Goal: Transaction & Acquisition: Purchase product/service

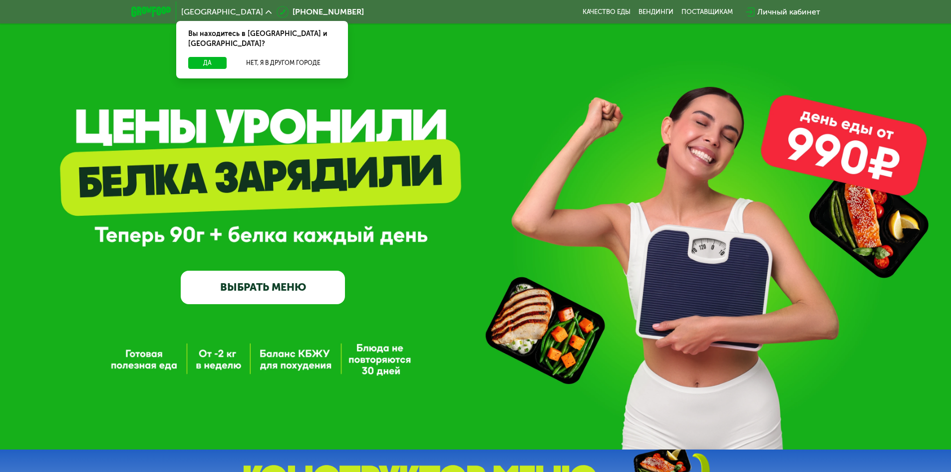
click at [289, 290] on link "ВЫБРАТЬ МЕНЮ" at bounding box center [263, 286] width 164 height 33
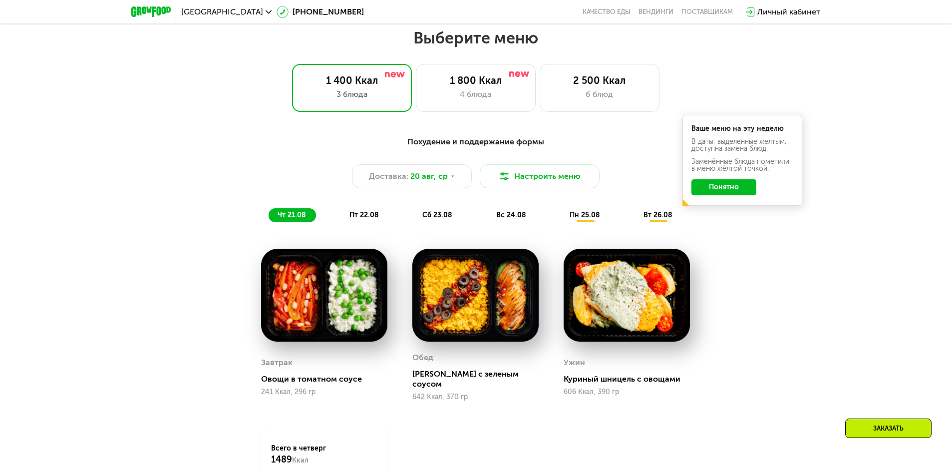
scroll to position [525, 0]
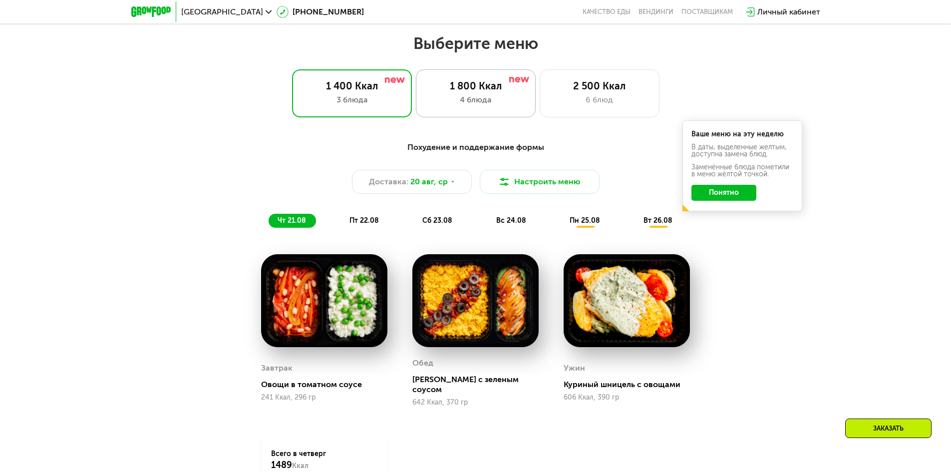
click at [491, 89] on div "1 800 Ккал" at bounding box center [475, 86] width 99 height 12
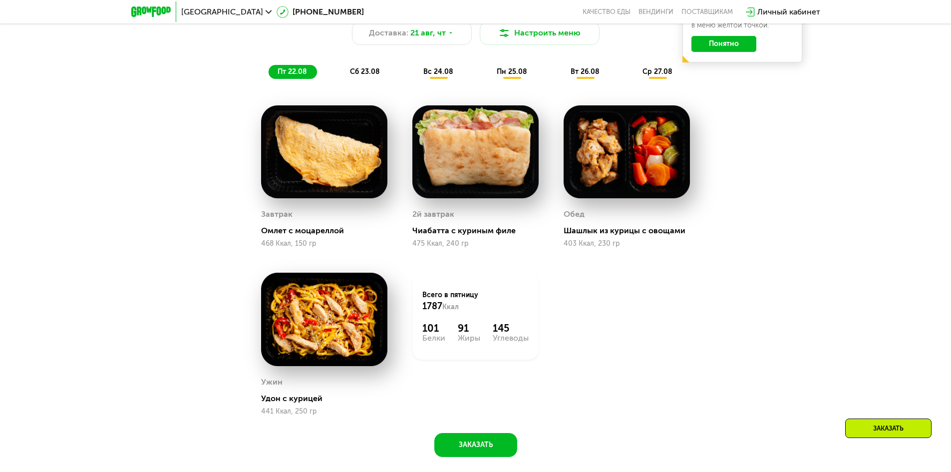
scroll to position [675, 0]
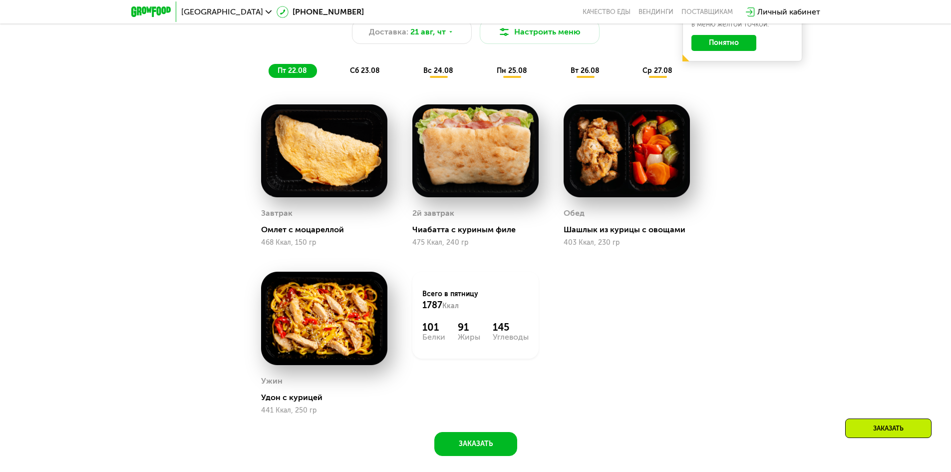
click at [734, 39] on button "Понятно" at bounding box center [723, 43] width 65 height 16
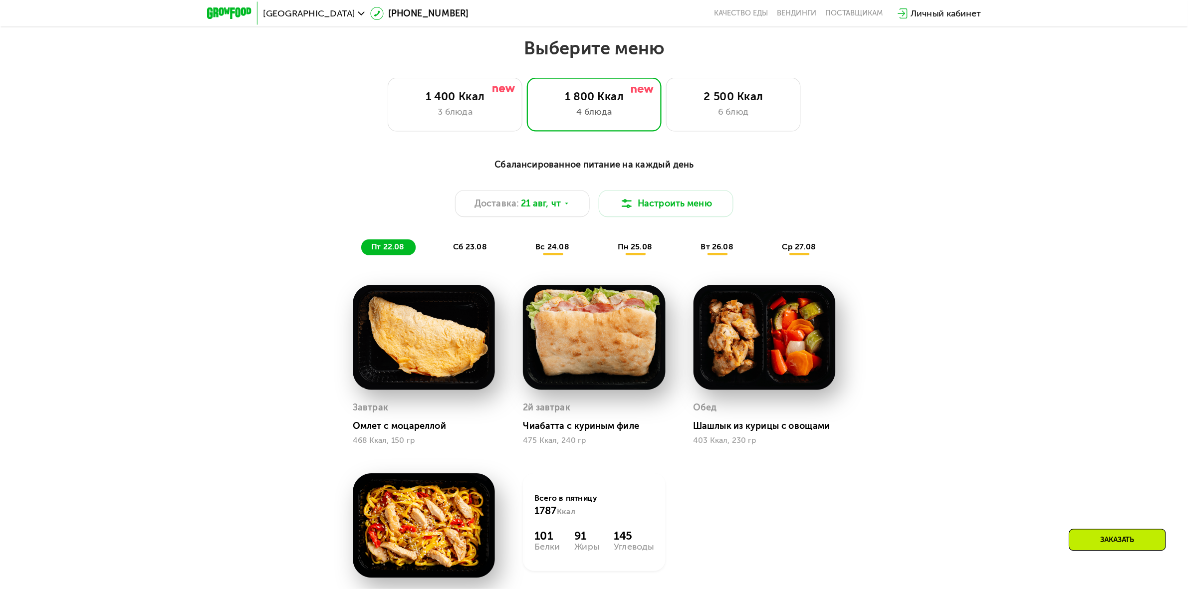
scroll to position [575, 0]
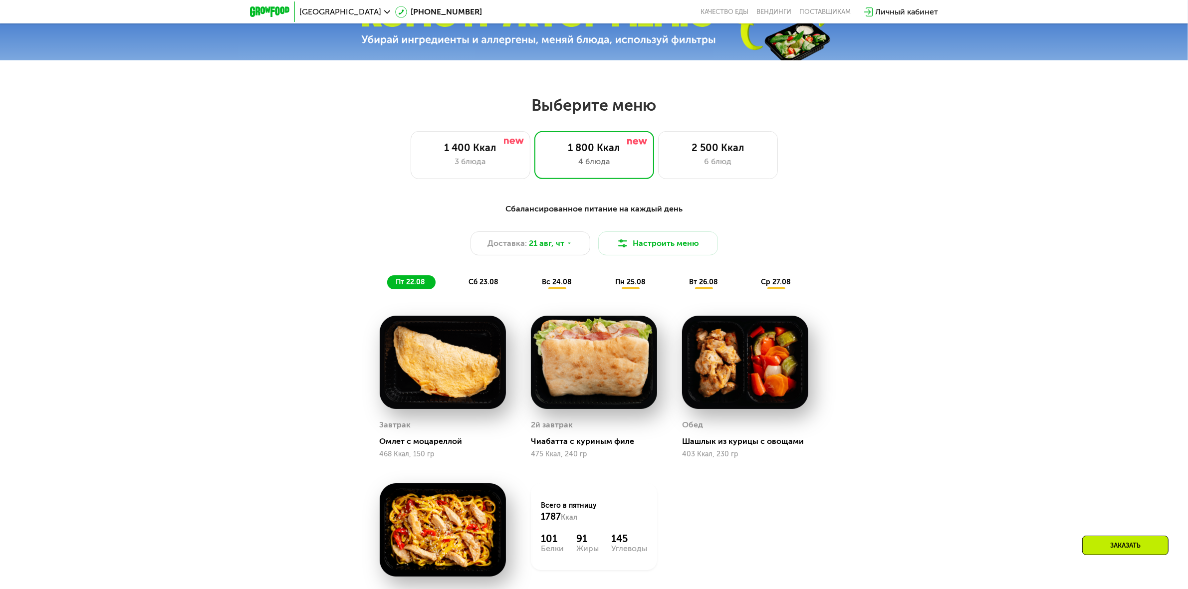
click at [470, 283] on span "сб 23.08" at bounding box center [484, 282] width 30 height 8
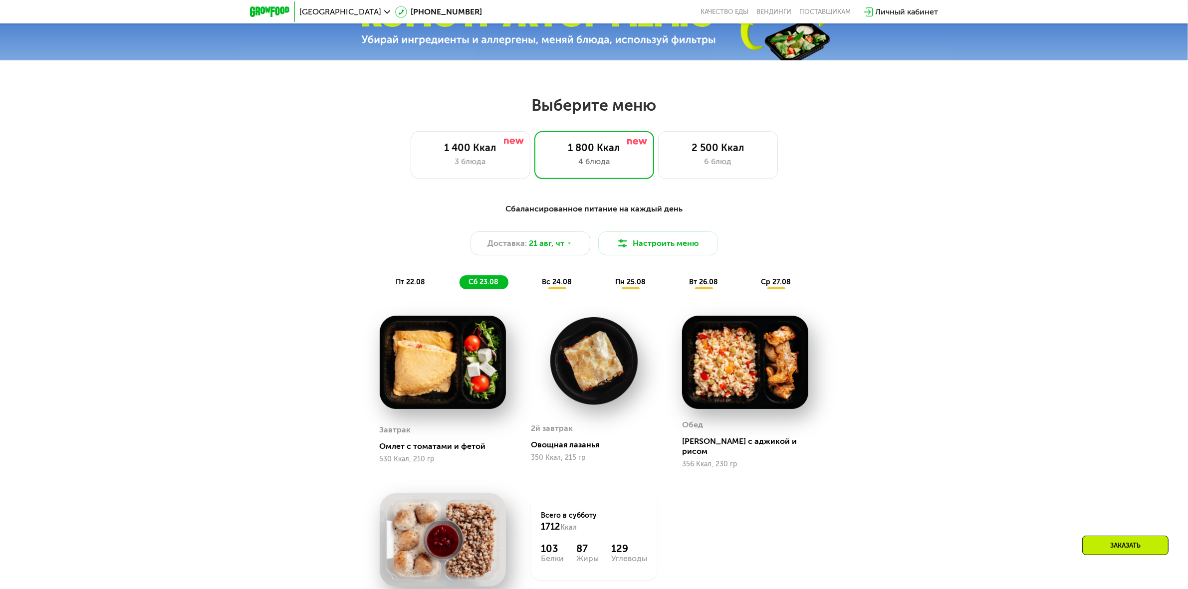
click at [542, 278] on div "Сбалансированное питание на каждый день Доставка: [DATE] Настроить меню пт 22.0…" at bounding box center [594, 246] width 591 height 86
click at [566, 281] on span "вс 24.08" at bounding box center [557, 282] width 30 height 8
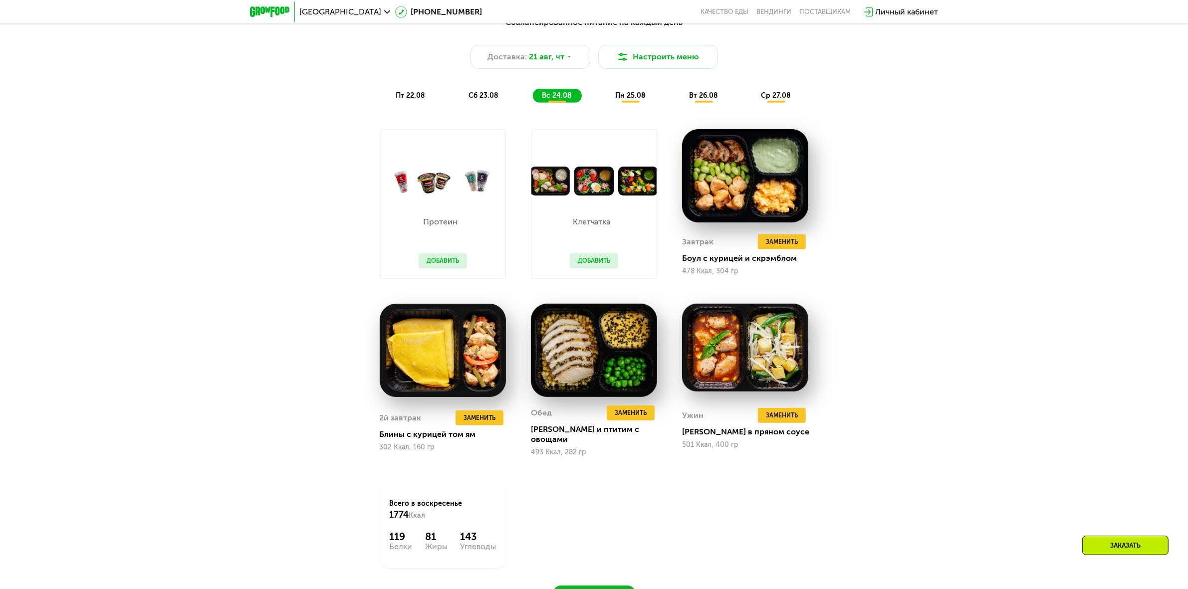
scroll to position [762, 0]
click at [680, 93] on div "пн 25.08" at bounding box center [704, 95] width 48 height 14
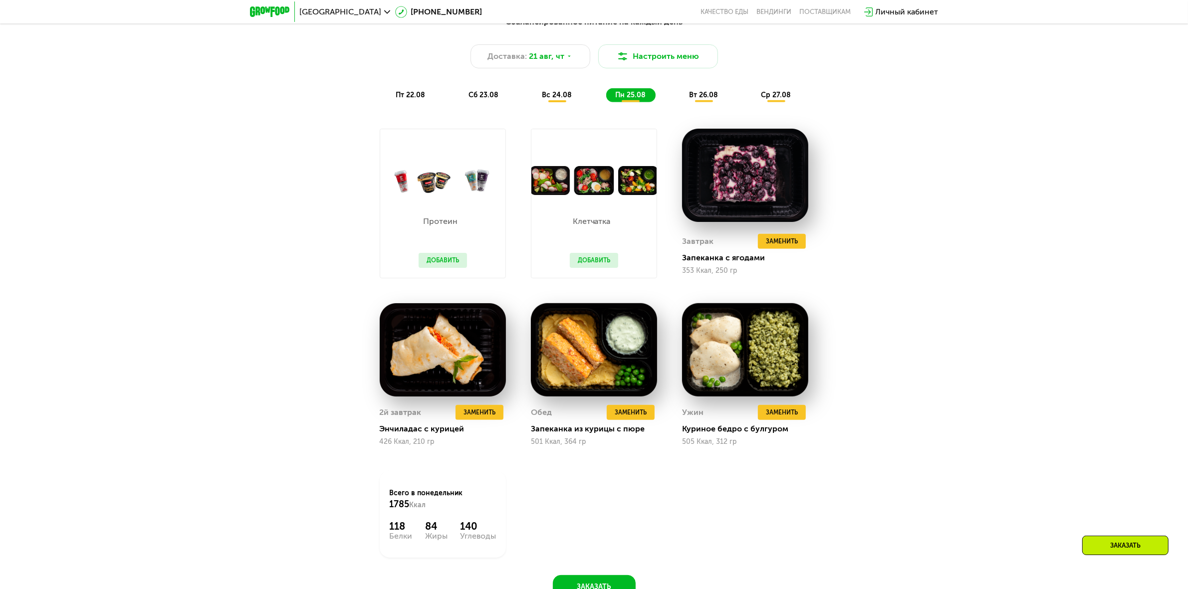
click at [715, 98] on span "вт 26.08" at bounding box center [703, 95] width 29 height 8
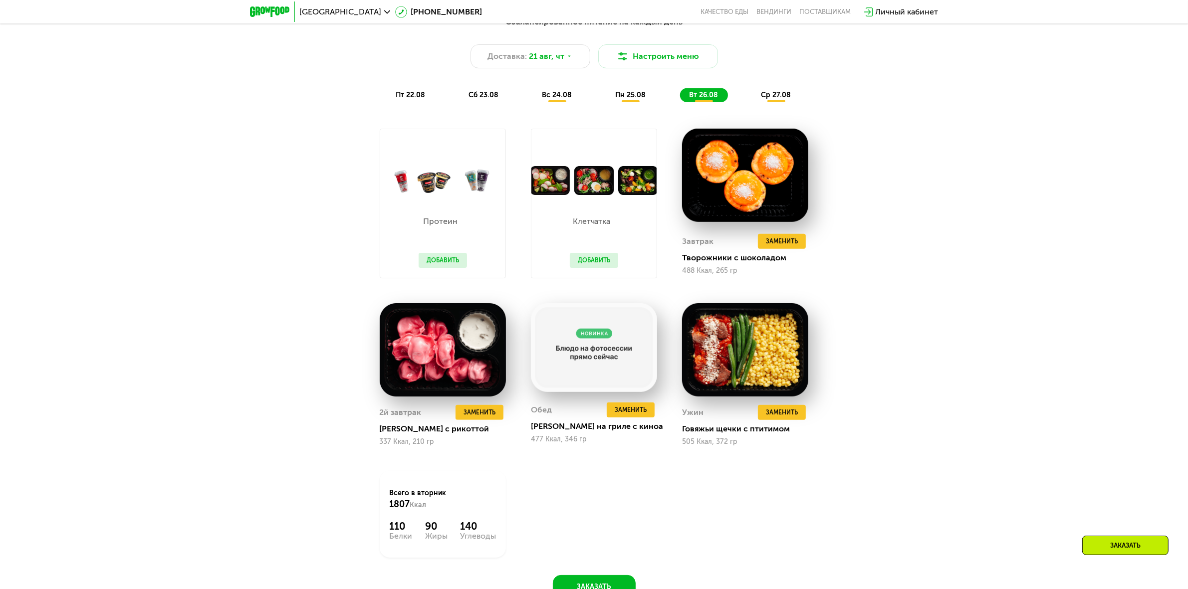
click at [400, 99] on span "пт 22.08" at bounding box center [410, 95] width 29 height 8
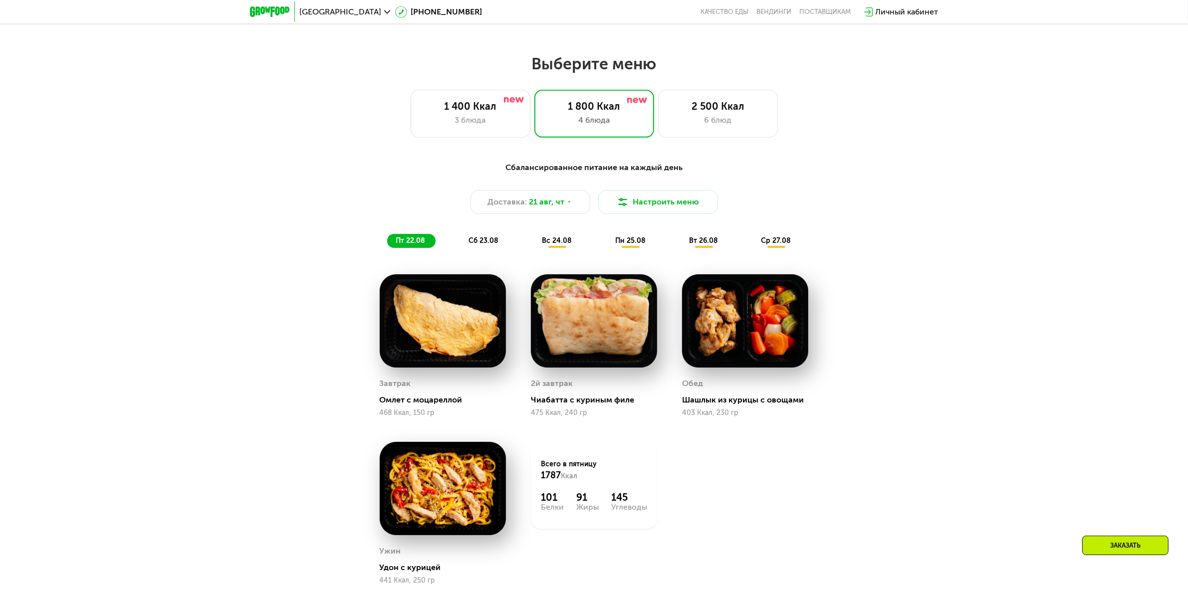
scroll to position [638, 0]
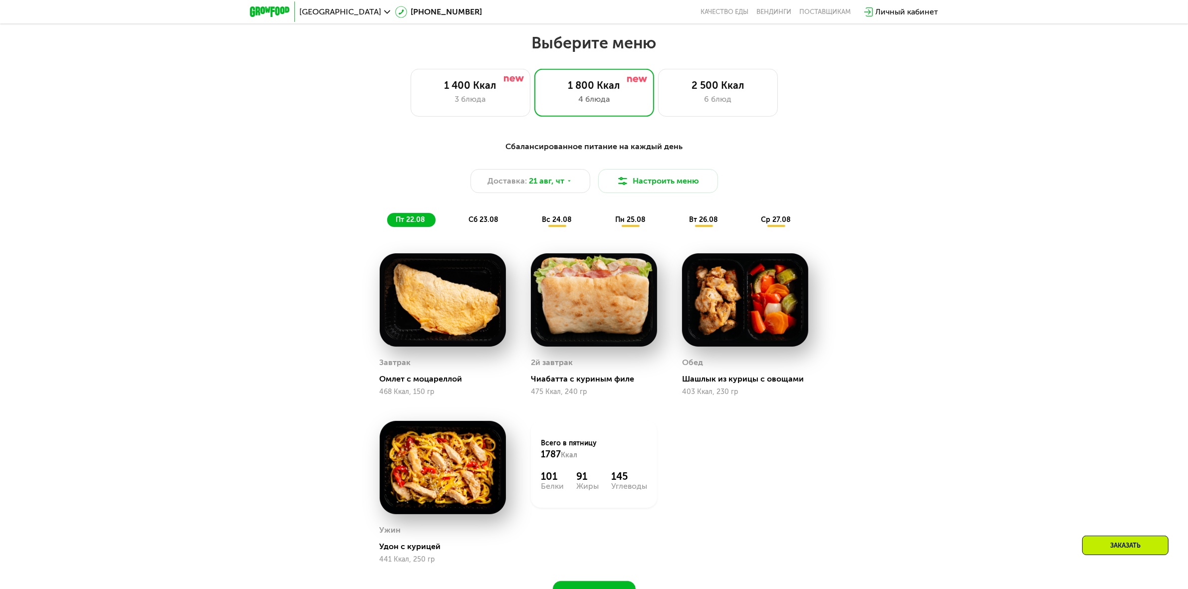
click at [562, 221] on span "вс 24.08" at bounding box center [557, 220] width 30 height 8
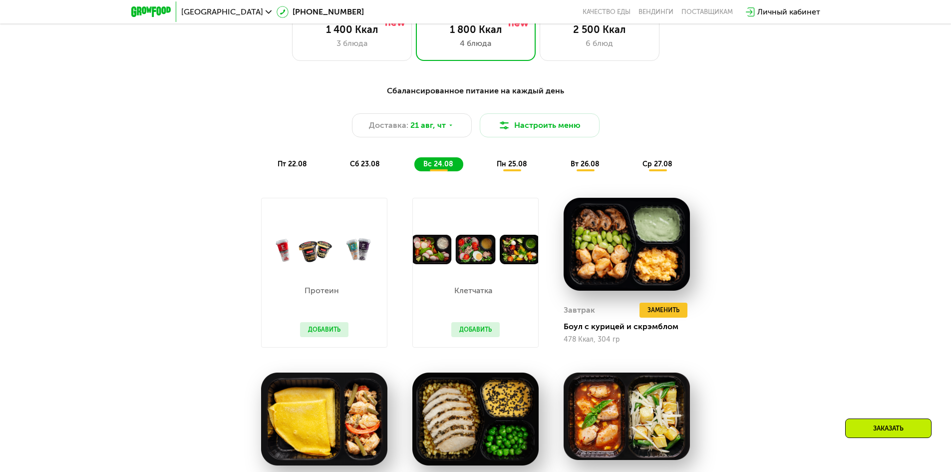
scroll to position [568, 0]
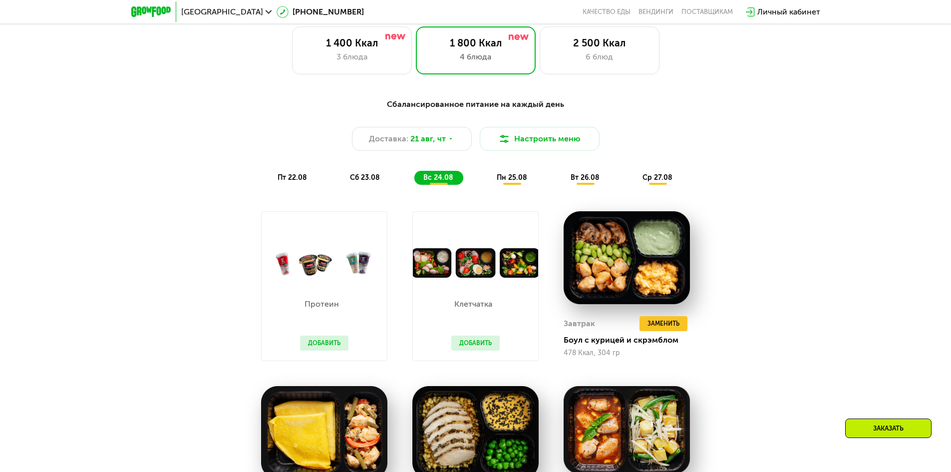
drag, startPoint x: 796, startPoint y: 426, endPoint x: 791, endPoint y: 425, distance: 5.2
click at [796, 426] on div "Сбалансированное питание на каждый день Доставка: [DATE] Настроить меню пт 22.0…" at bounding box center [475, 400] width 951 height 632
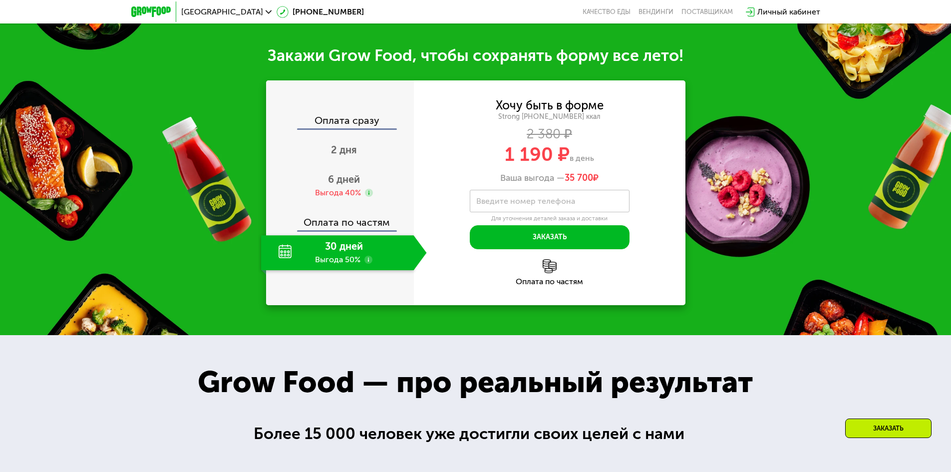
scroll to position [1267, 0]
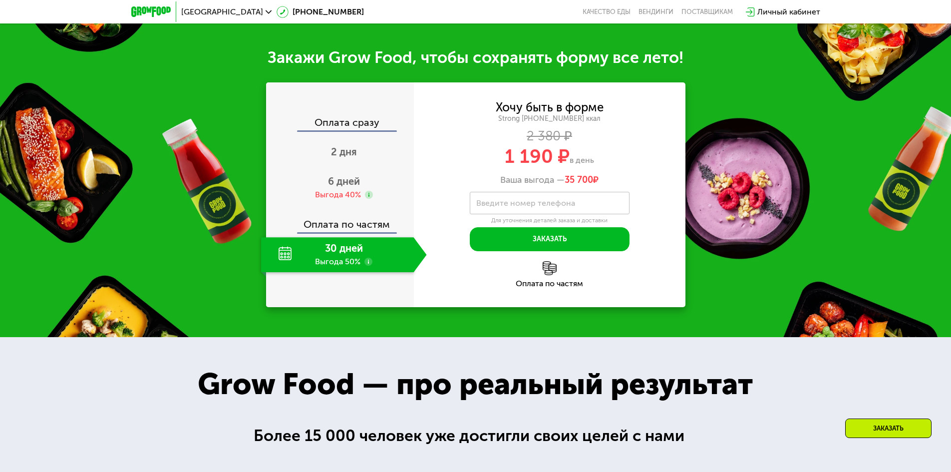
click at [572, 361] on div "Grow Food — про реальный результат" at bounding box center [475, 383] width 599 height 45
